Goal: Task Accomplishment & Management: Manage account settings

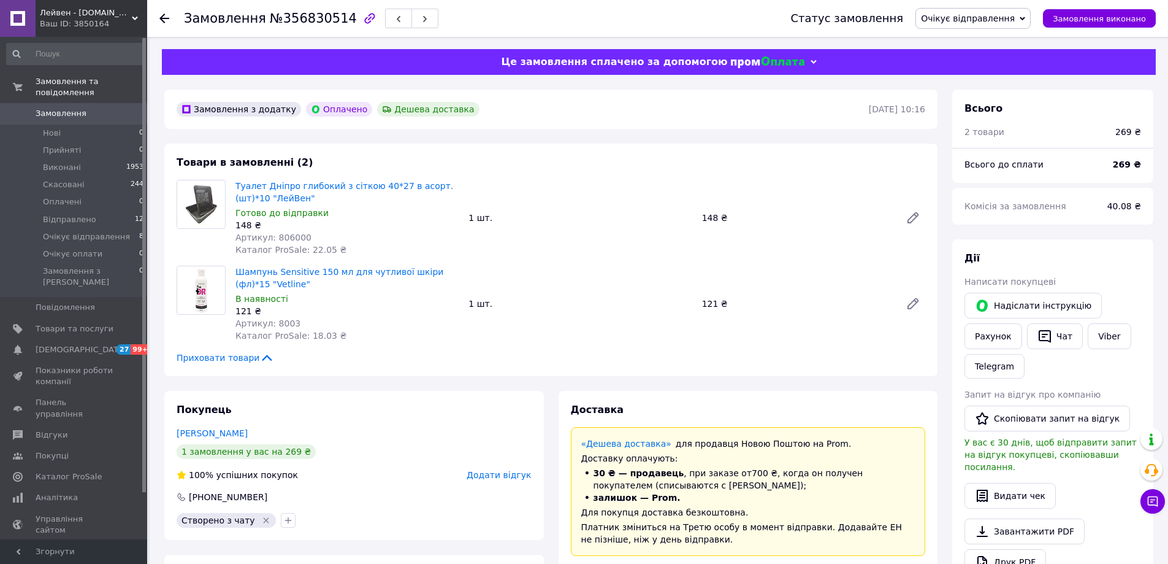
click at [285, 47] on div "Замовлення №356830514 Статус замовлення Очікує відправлення Прийнято Виконано С…" at bounding box center [659, 485] width 1019 height 897
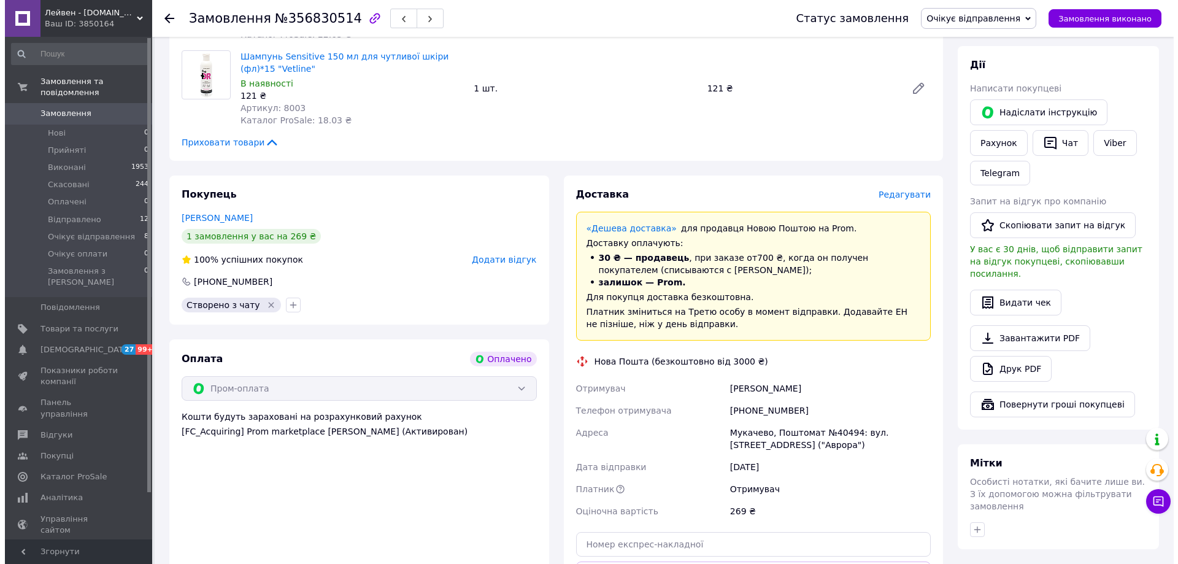
scroll to position [245, 0]
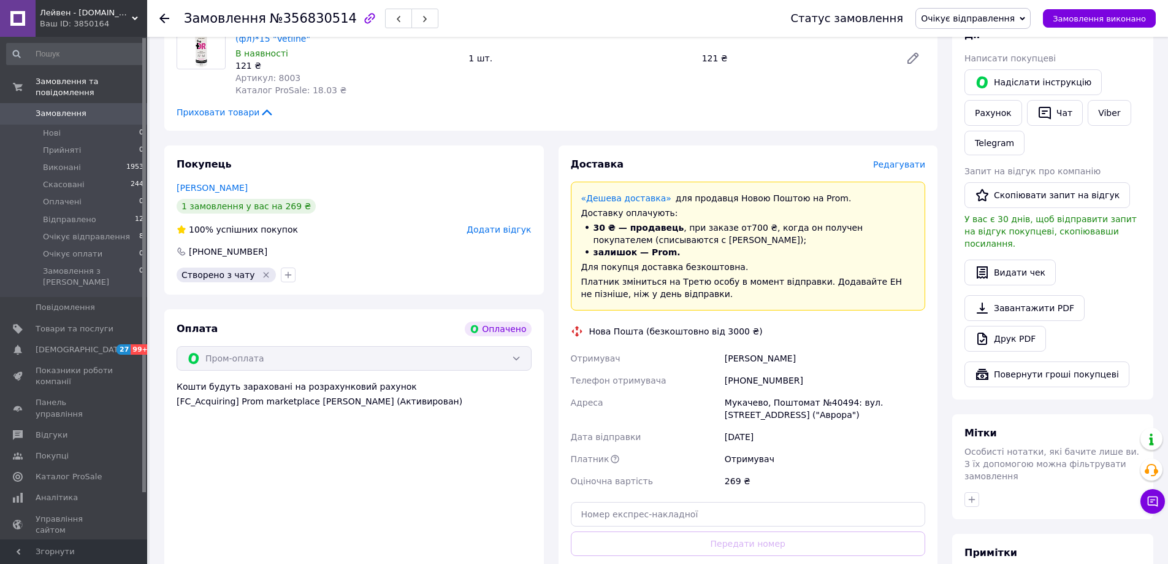
click at [905, 162] on span "Редагувати" at bounding box center [899, 164] width 52 height 10
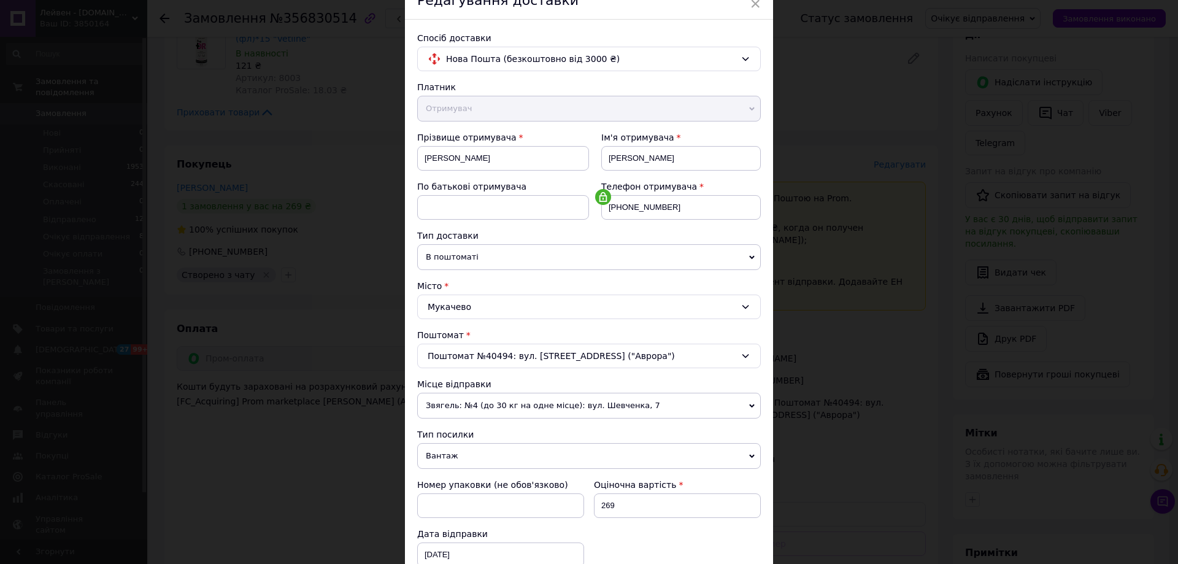
scroll to position [184, 0]
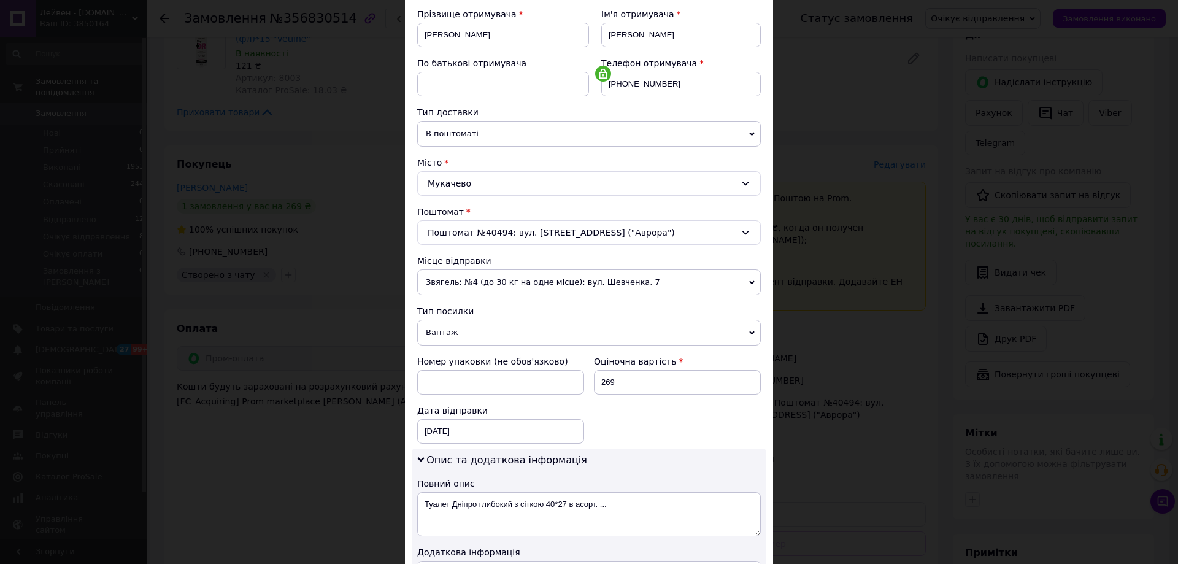
click at [541, 277] on span "Звягель: №4 (до 30 кг на одне місце): вул. Шевченка, 7" at bounding box center [588, 282] width 343 height 26
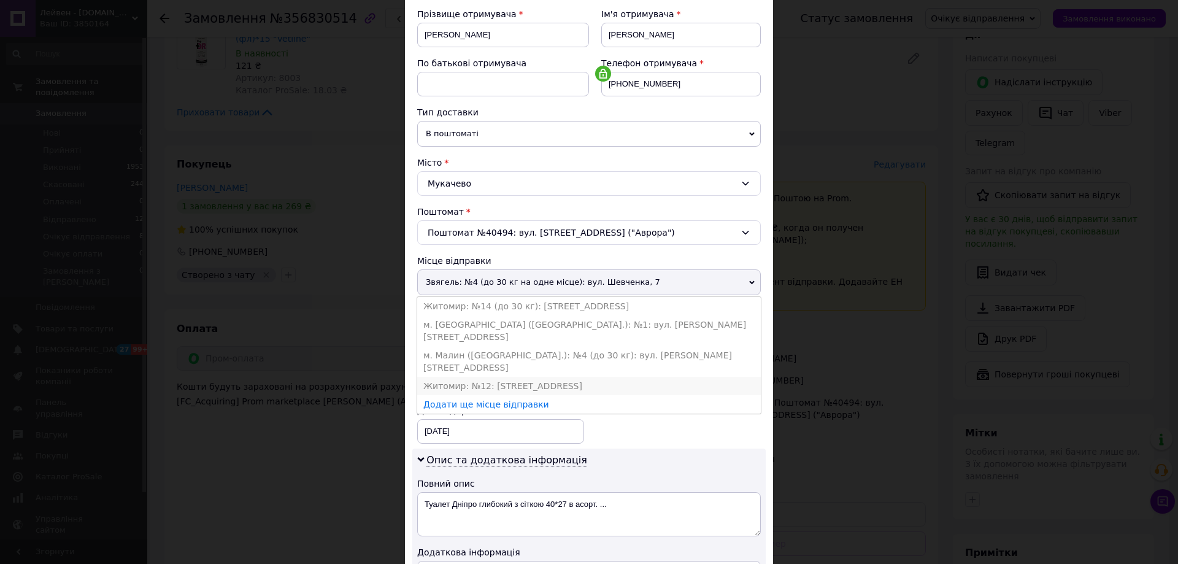
click at [559, 377] on li "Житомир: №12: [STREET_ADDRESS]" at bounding box center [588, 386] width 343 height 18
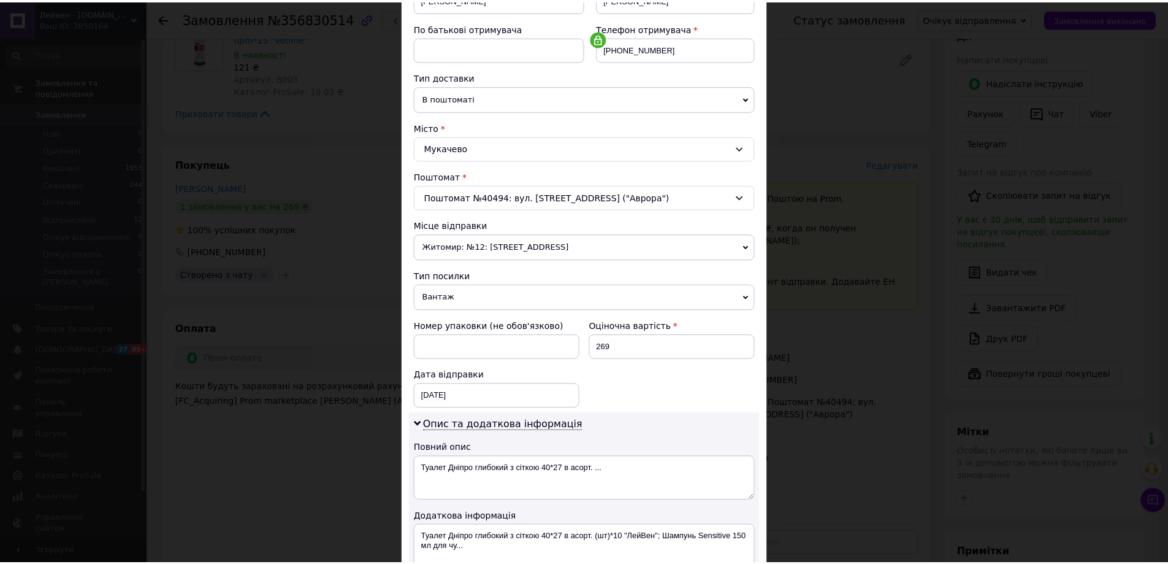
scroll to position [388, 0]
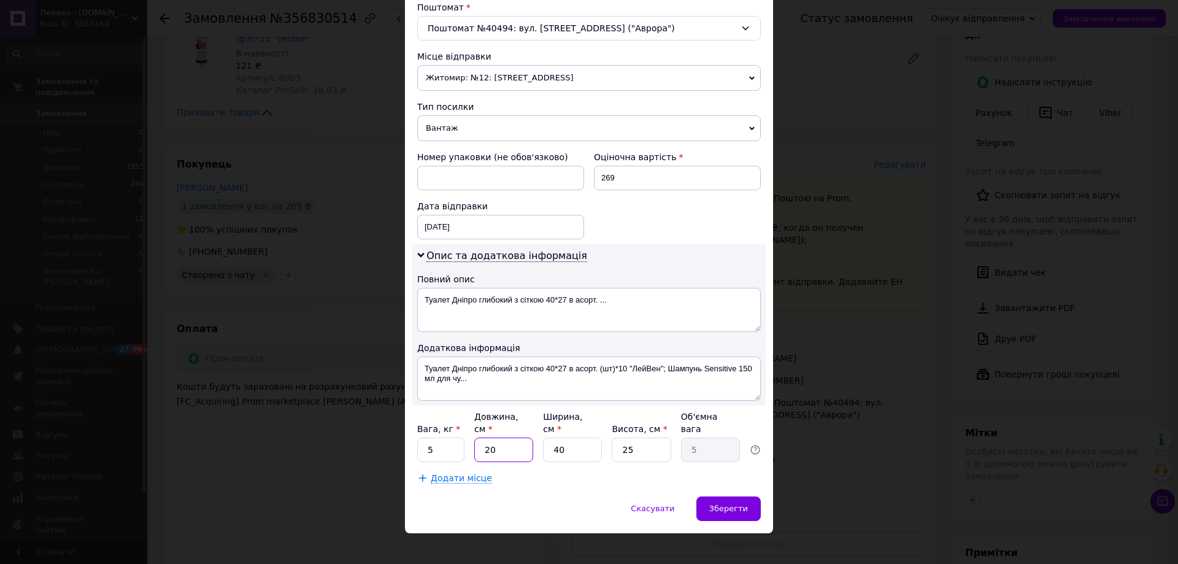
drag, startPoint x: 509, startPoint y: 438, endPoint x: 481, endPoint y: 438, distance: 28.2
click at [481, 438] on input "20" at bounding box center [503, 449] width 59 height 25
type input "4"
type input "1"
type input "40"
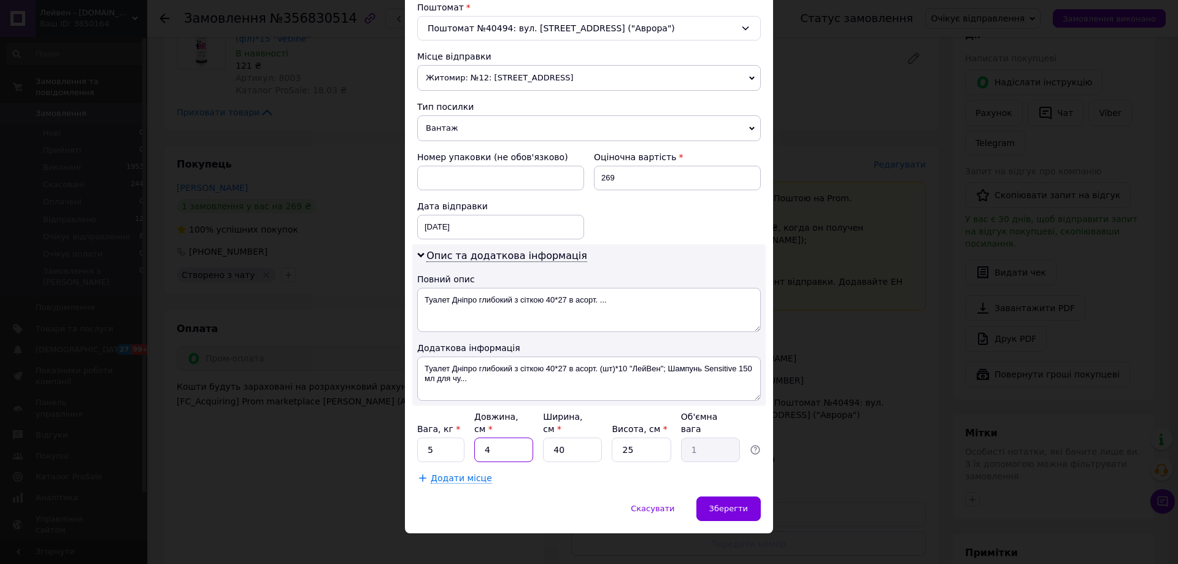
type input "10"
type input "40"
click at [632, 437] on input "25" at bounding box center [641, 449] width 59 height 25
type input "2"
type input "0.8"
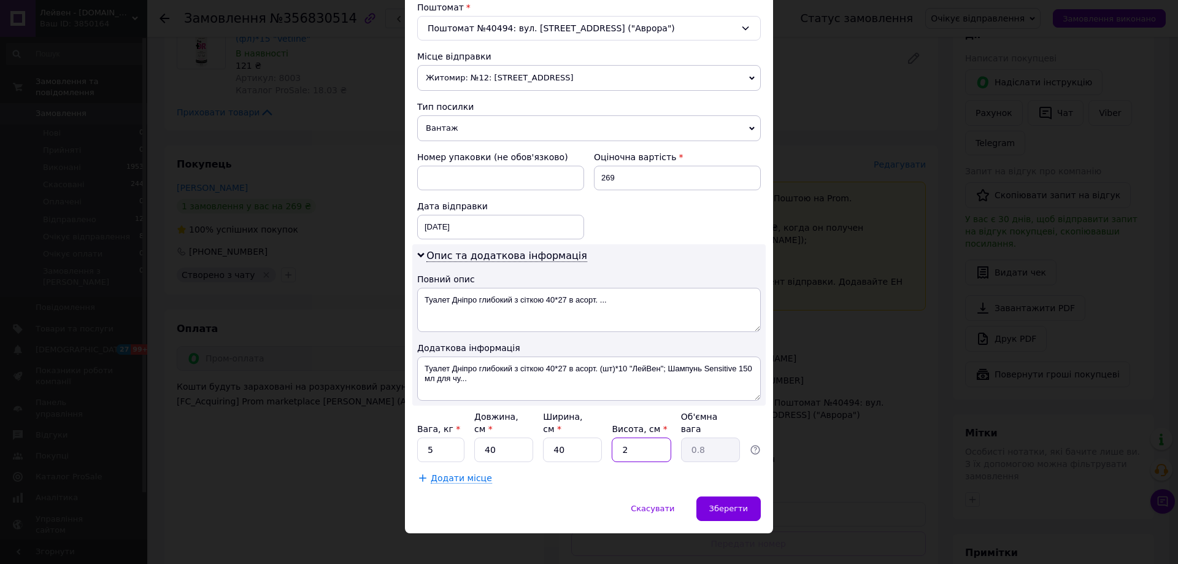
type input "27"
type input "10.8"
type input "27"
drag, startPoint x: 567, startPoint y: 438, endPoint x: 547, endPoint y: 437, distance: 20.3
click at [547, 437] on input "40" at bounding box center [572, 449] width 59 height 25
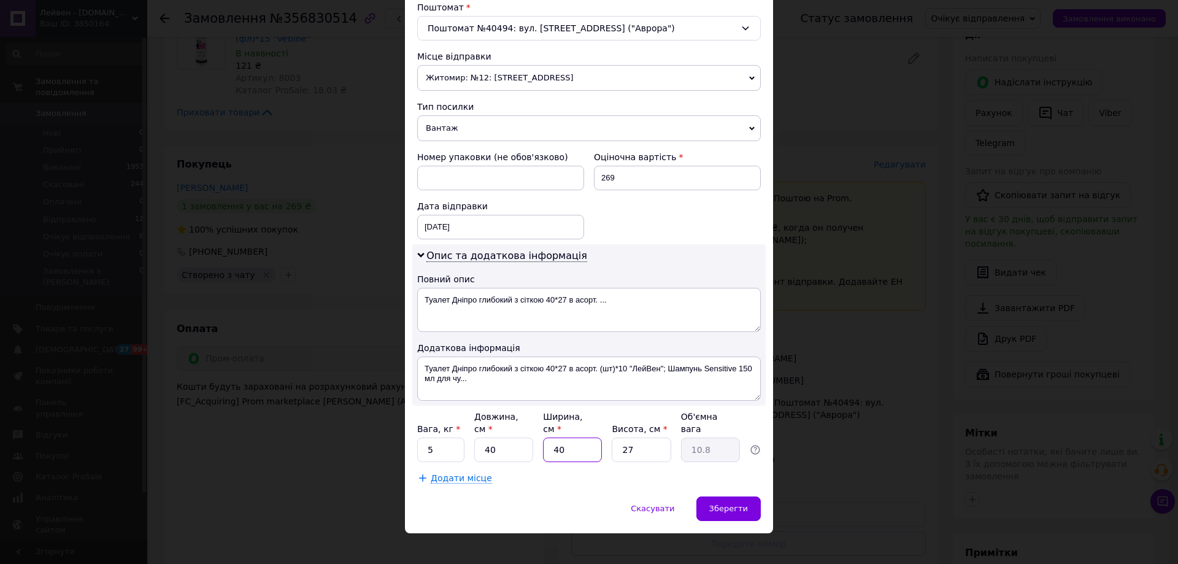
type input "2"
type input "0.54"
type input "27"
type input "7.29"
type input "27"
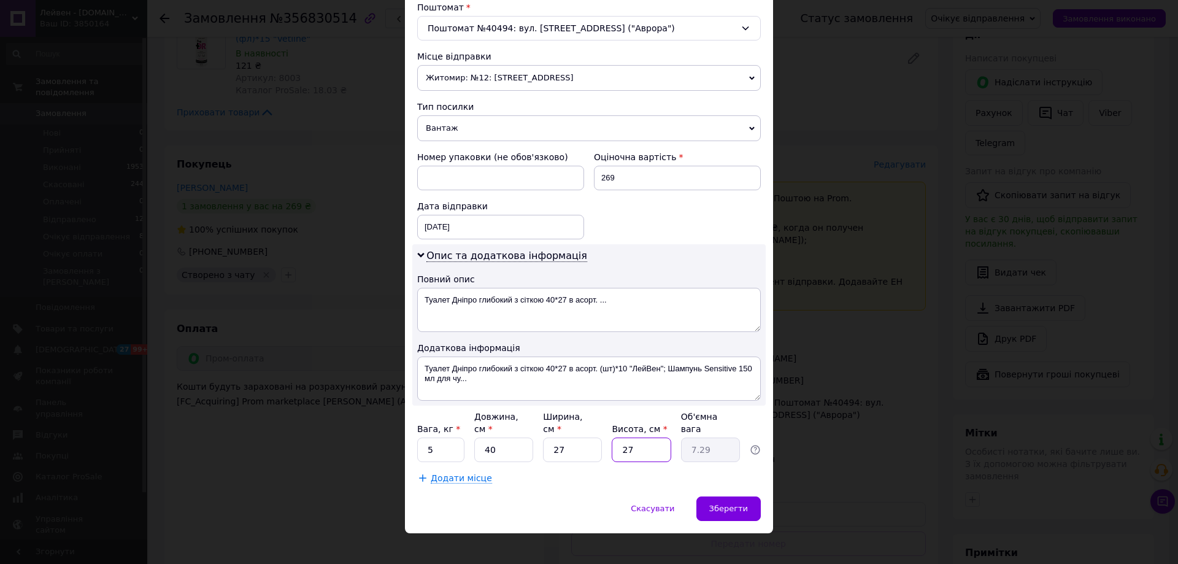
click at [630, 440] on input "27" at bounding box center [641, 449] width 59 height 25
type input "2"
type input "0.54"
type input "1"
type input "0.27"
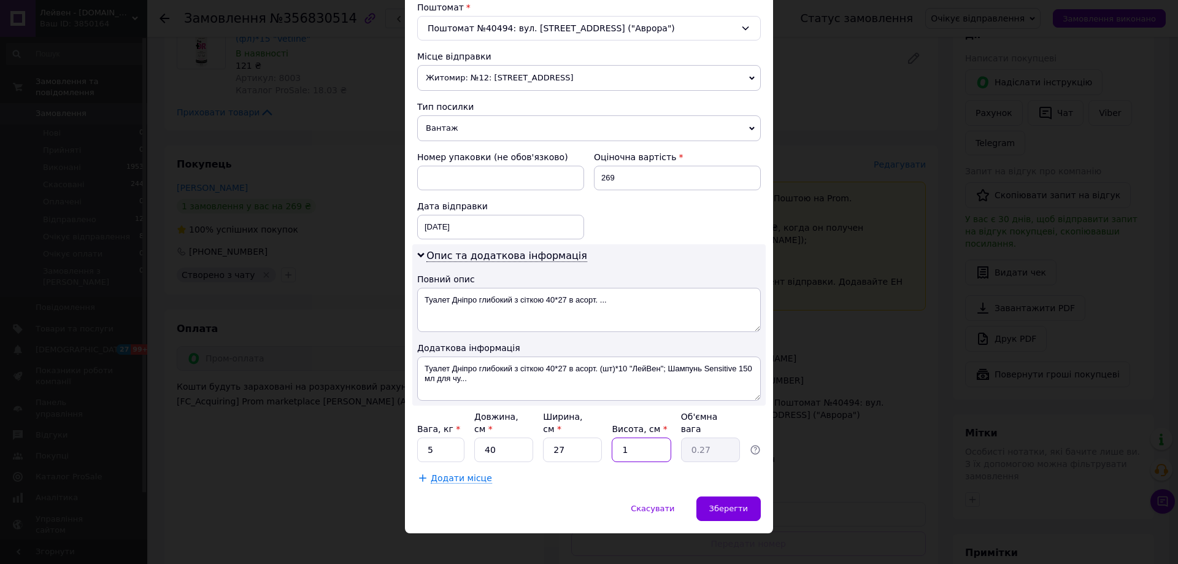
type input "10"
type input "2.7"
type input "10"
click at [456, 439] on input "5" at bounding box center [440, 449] width 47 height 25
type input "1"
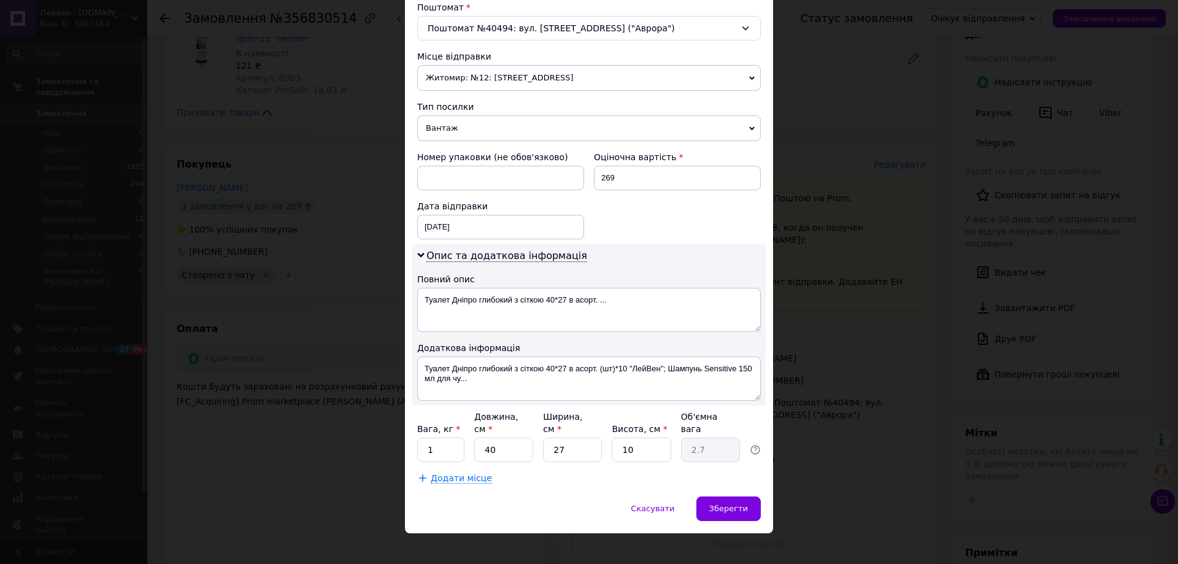
click at [526, 74] on span "Житомир: №12: площа Смолянська, 3" at bounding box center [588, 78] width 343 height 26
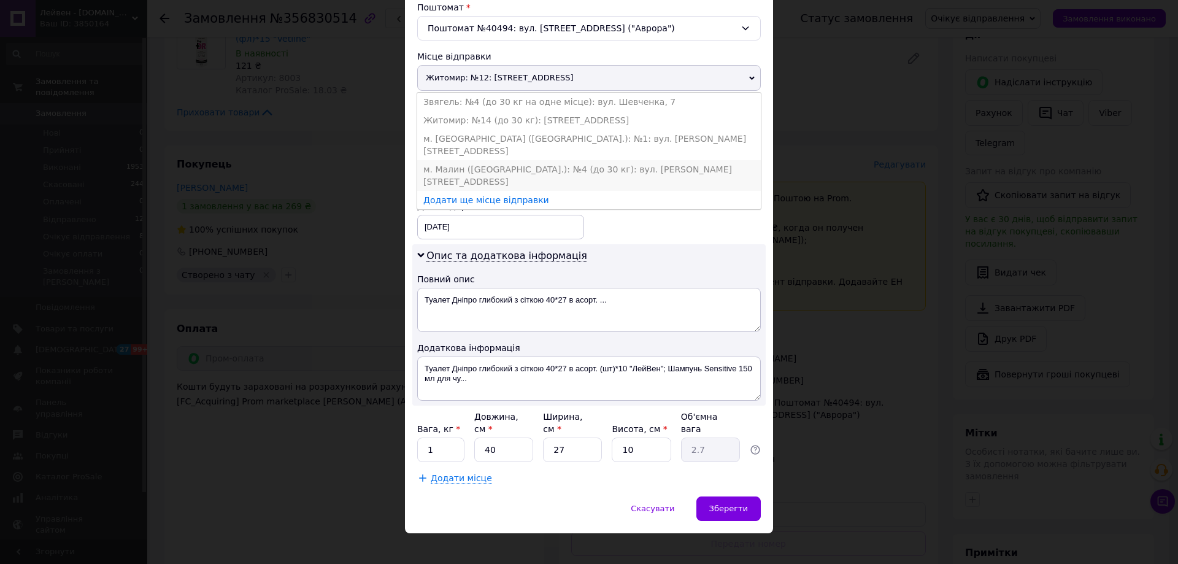
click at [547, 160] on li "м. Малин (Житомирська обл.): №4 (до 30 кг): вул. Івана Мазепи, 17 а" at bounding box center [588, 175] width 343 height 31
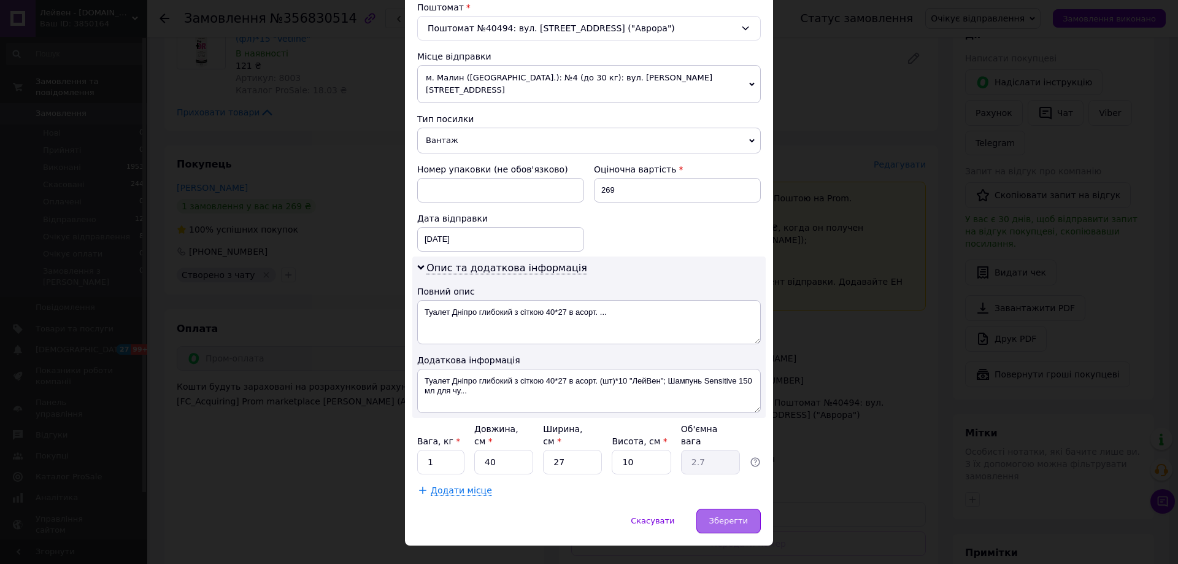
click at [734, 516] on span "Зберегти" at bounding box center [728, 520] width 39 height 9
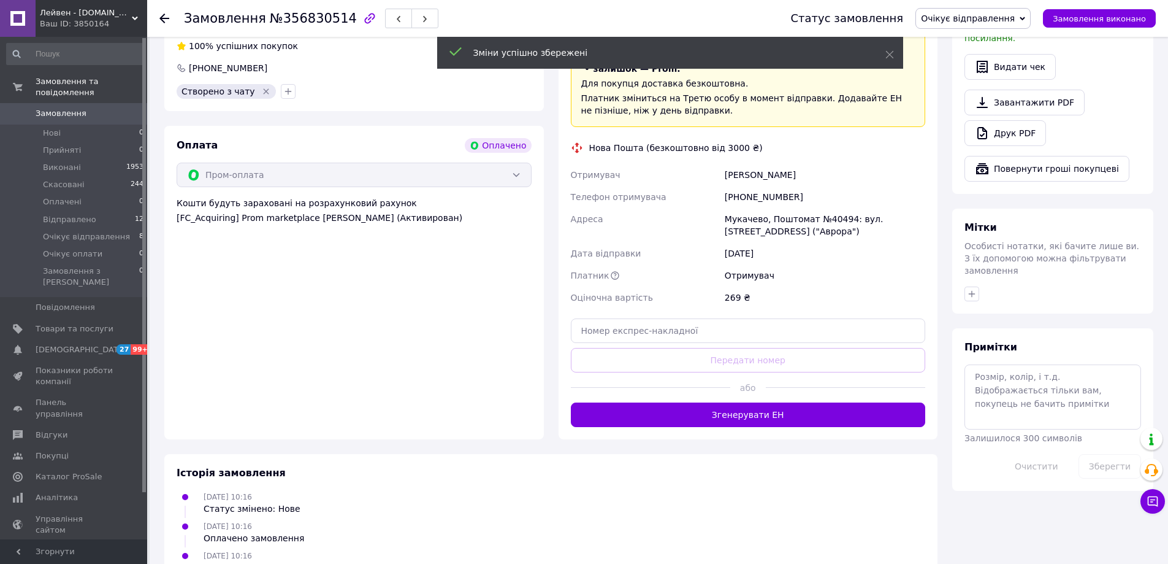
scroll to position [429, 0]
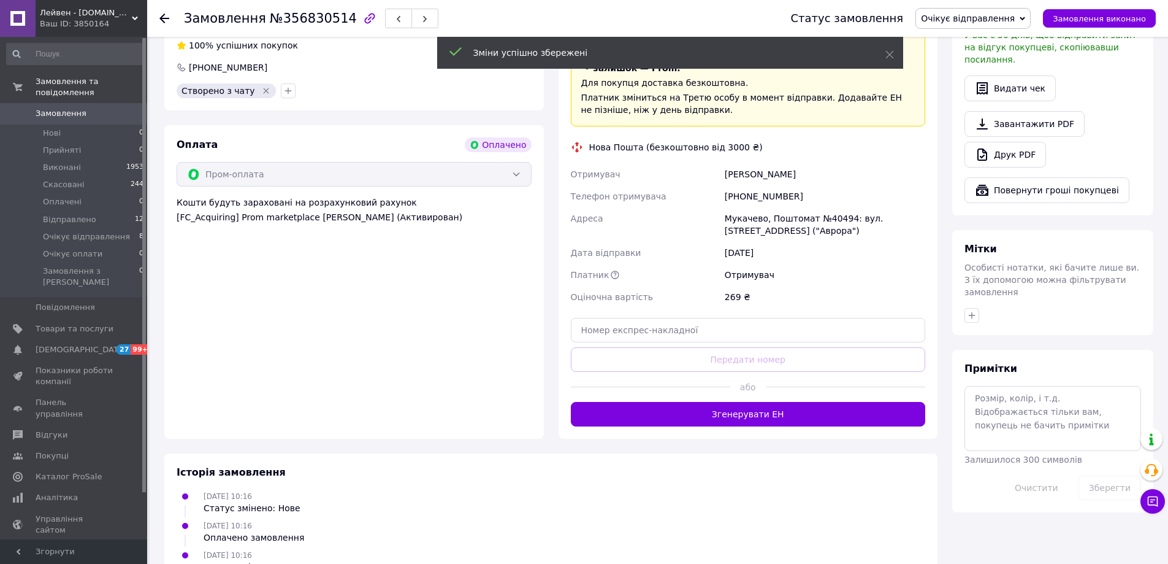
click at [745, 167] on div "Богович Ярослав" at bounding box center [825, 174] width 205 height 22
click at [744, 173] on div "Богович Ярослав" at bounding box center [825, 174] width 205 height 22
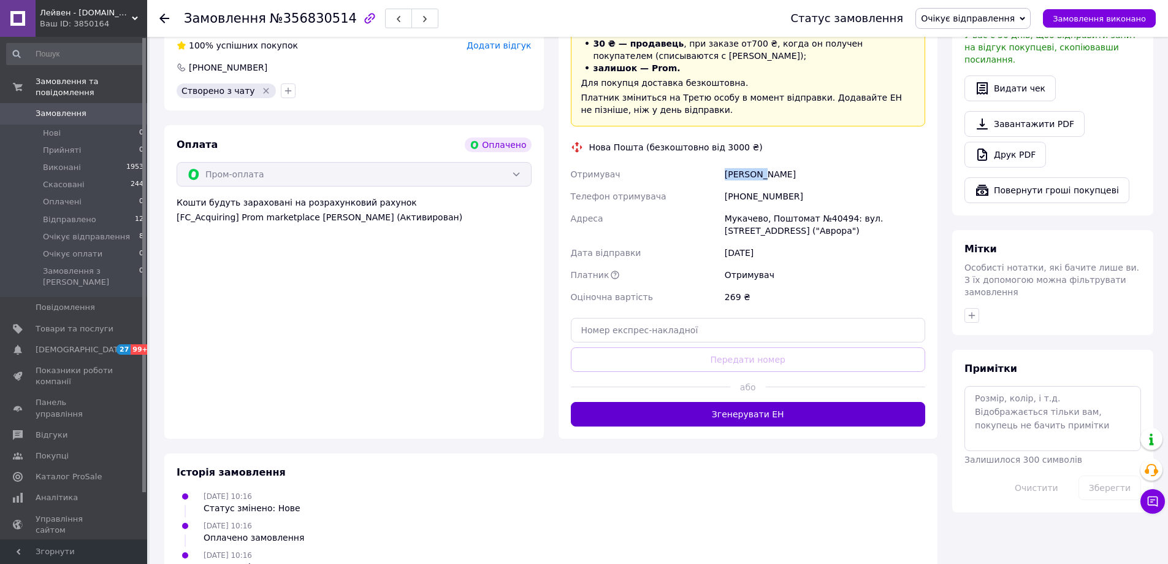
click at [758, 415] on button "Згенерувати ЕН" at bounding box center [748, 414] width 355 height 25
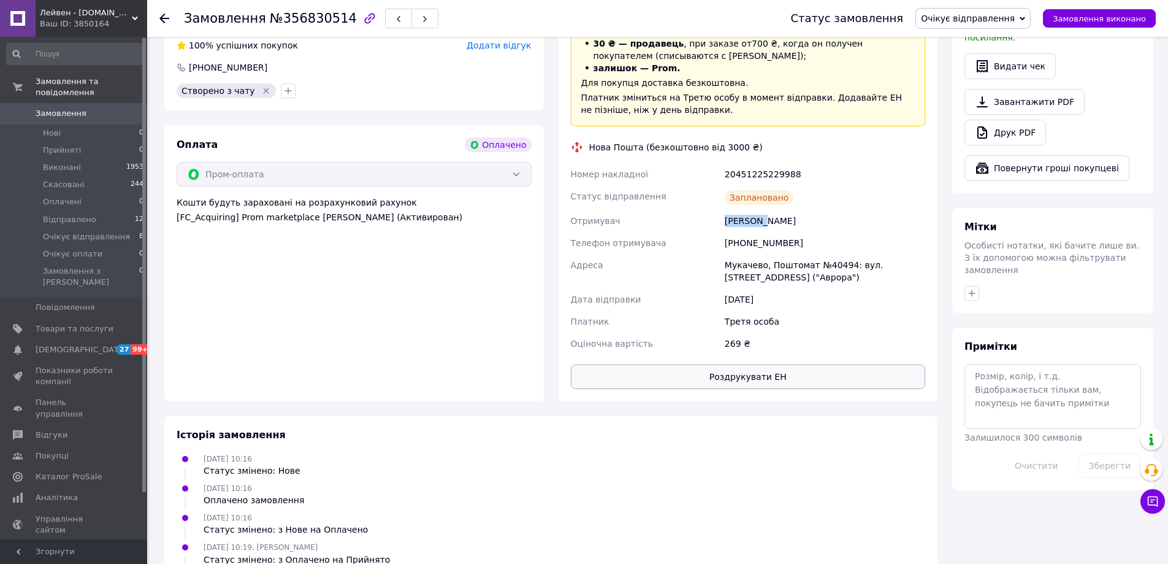
click at [777, 388] on button "Роздрукувати ЕН" at bounding box center [748, 376] width 355 height 25
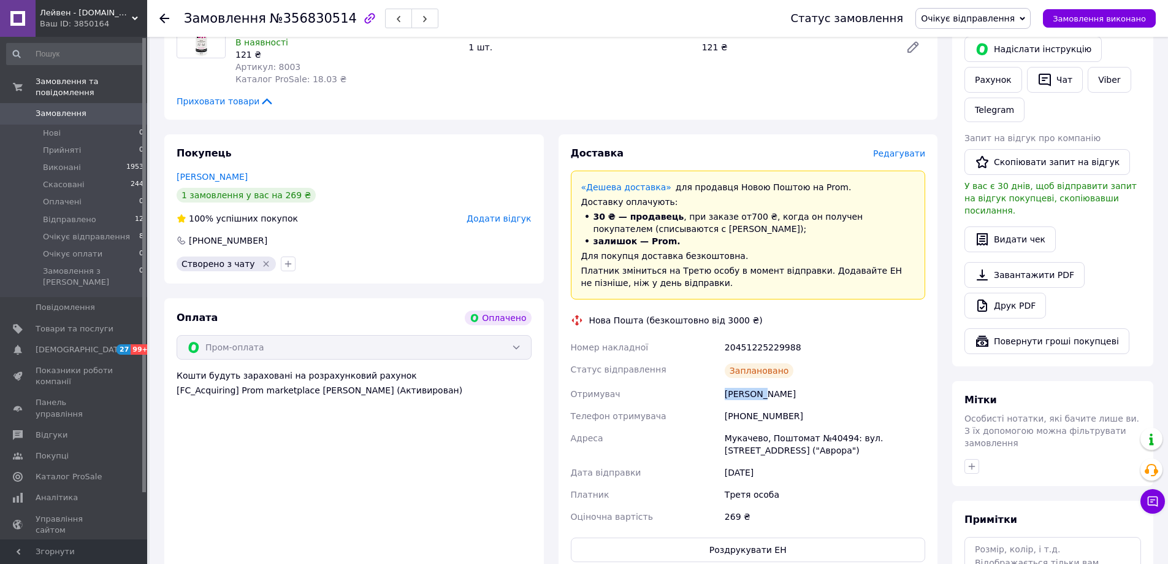
scroll to position [245, 0]
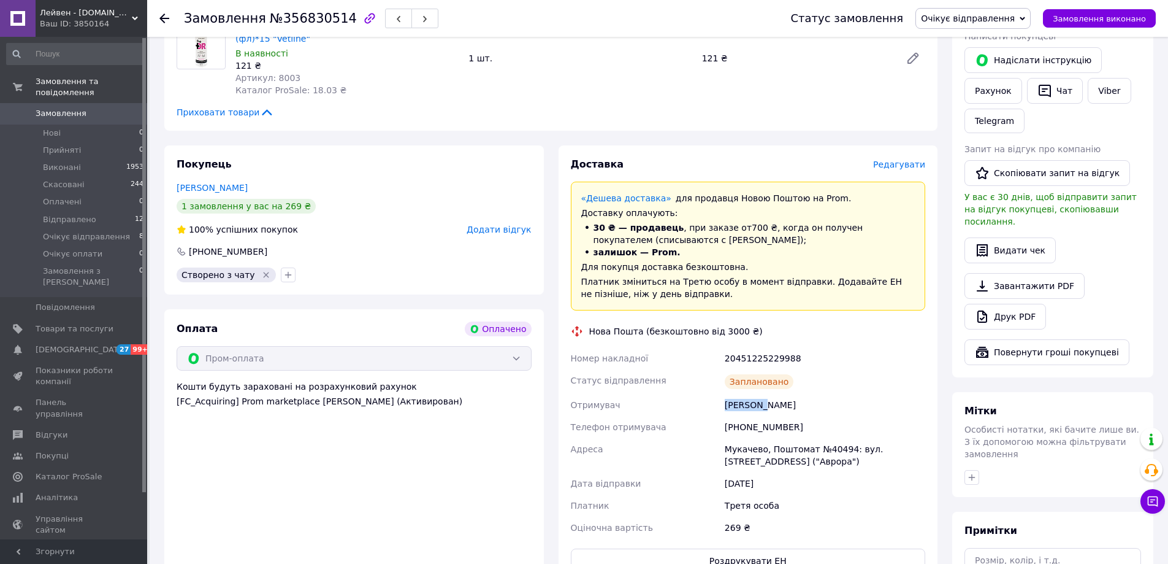
click at [166, 17] on icon at bounding box center [164, 18] width 10 height 10
